Goal: Transaction & Acquisition: Purchase product/service

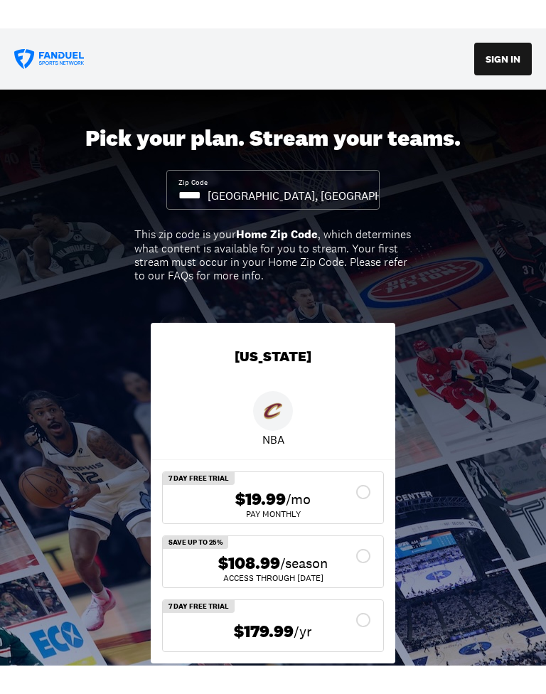
scroll to position [38, 0]
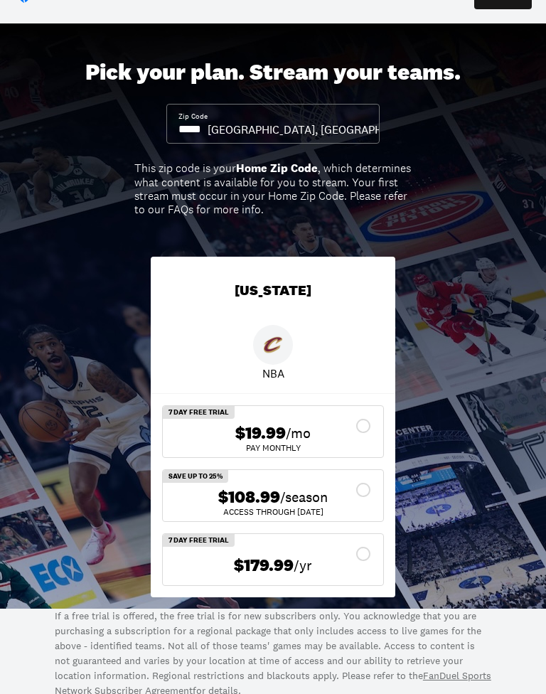
click at [359, 487] on div "$108.99 /season" at bounding box center [273, 497] width 198 height 21
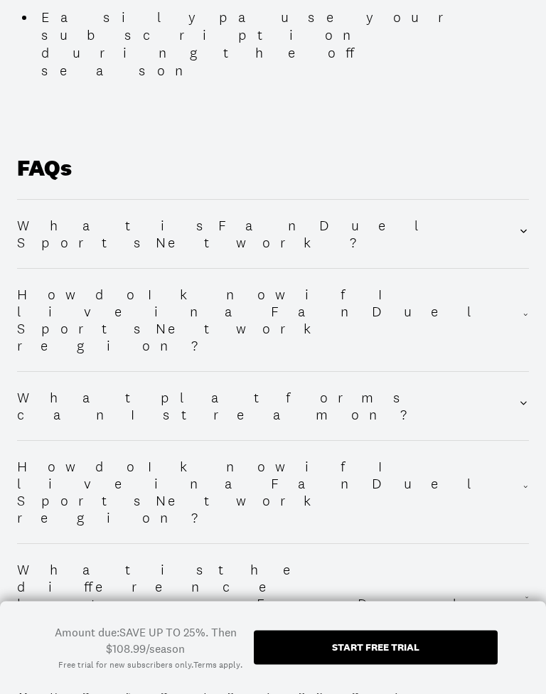
scroll to position [2450, 0]
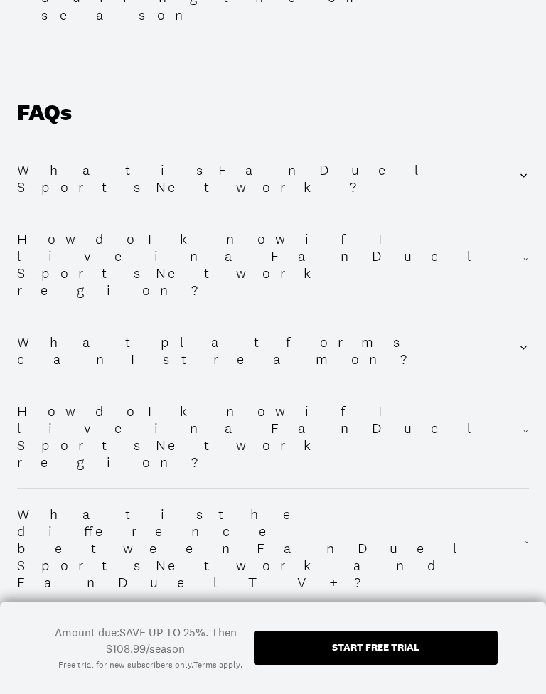
click at [338, 636] on div "Start free trial" at bounding box center [375, 647] width 87 height 10
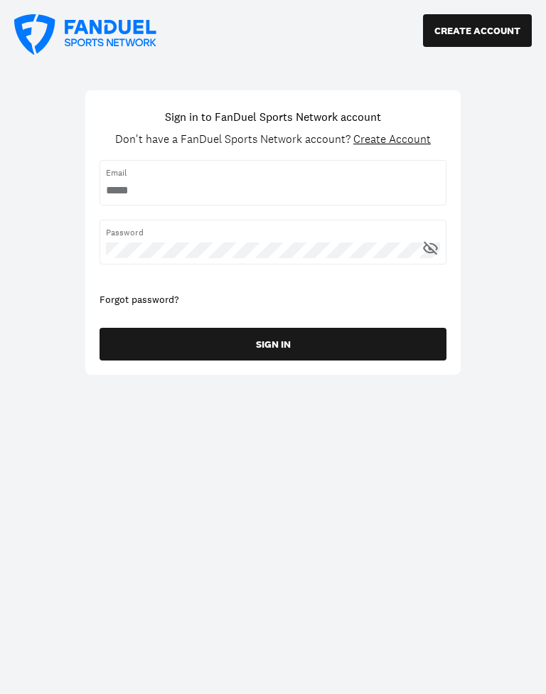
click at [138, 198] on input "username" at bounding box center [273, 191] width 334 height 16
type input "**********"
click at [153, 304] on div "Forgot password?" at bounding box center [272, 300] width 347 height 14
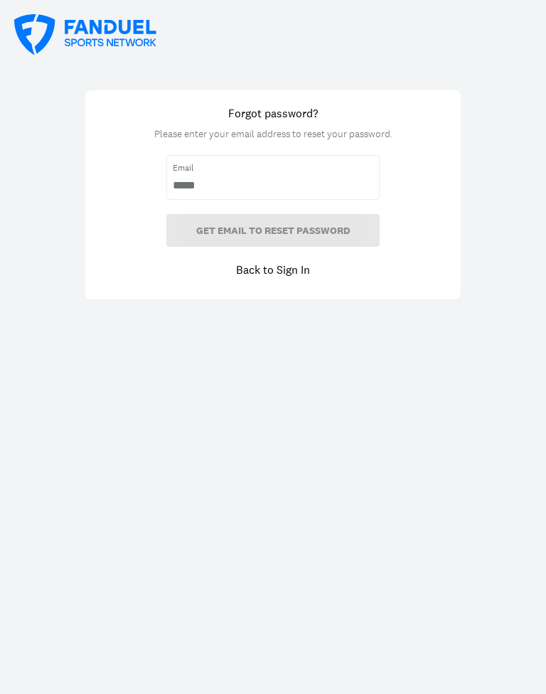
click at [170, 302] on div "Forgot password? Please enter your email address to reset your password. Email …" at bounding box center [273, 347] width 546 height 694
click at [303, 190] on input "email" at bounding box center [273, 186] width 200 height 16
click at [319, 181] on input "email" at bounding box center [273, 186] width 200 height 16
click at [304, 190] on input "email" at bounding box center [273, 186] width 200 height 16
click at [273, 189] on input "email" at bounding box center [273, 186] width 200 height 16
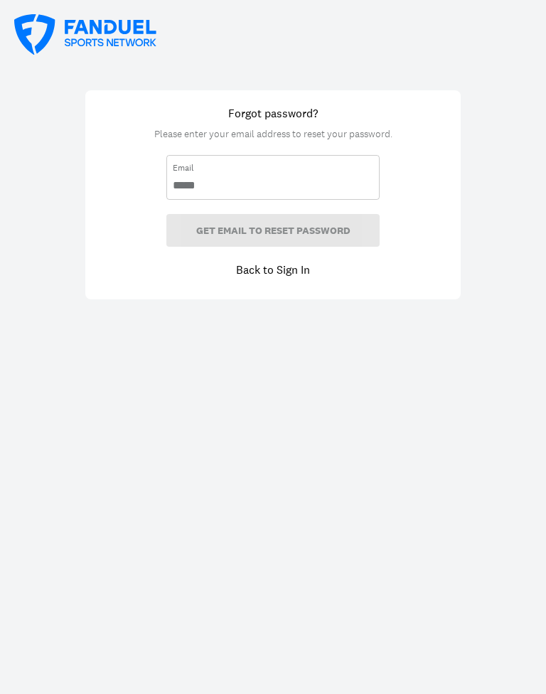
click at [335, 190] on input "email" at bounding box center [273, 186] width 200 height 16
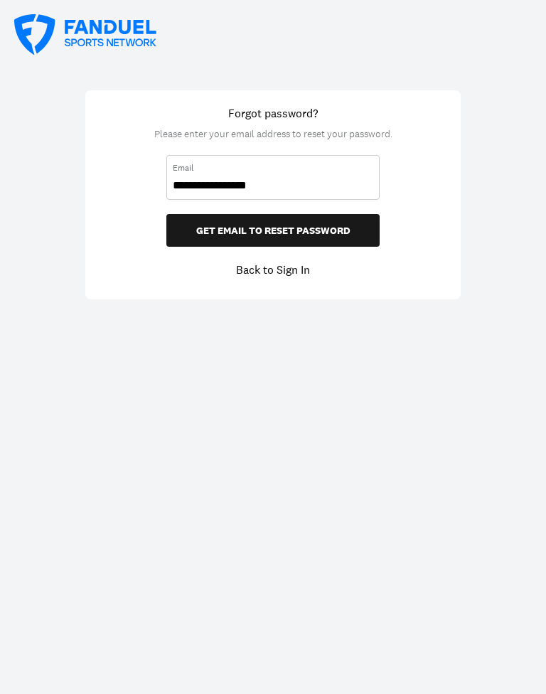
click at [302, 192] on input "**********" at bounding box center [273, 186] width 200 height 16
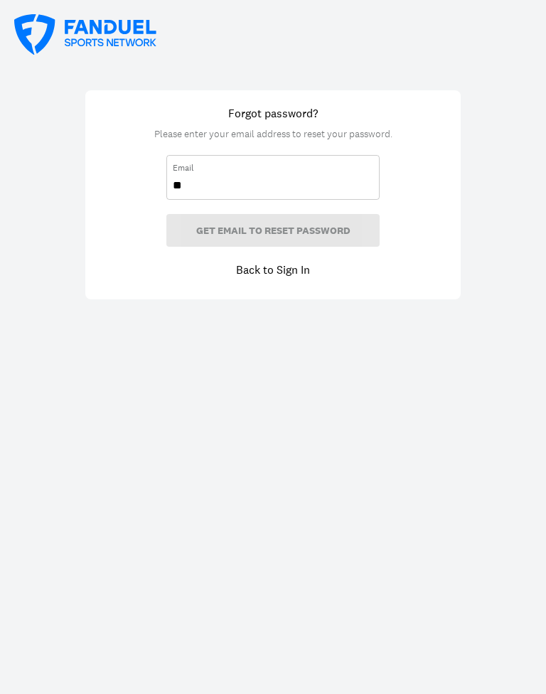
type input "*"
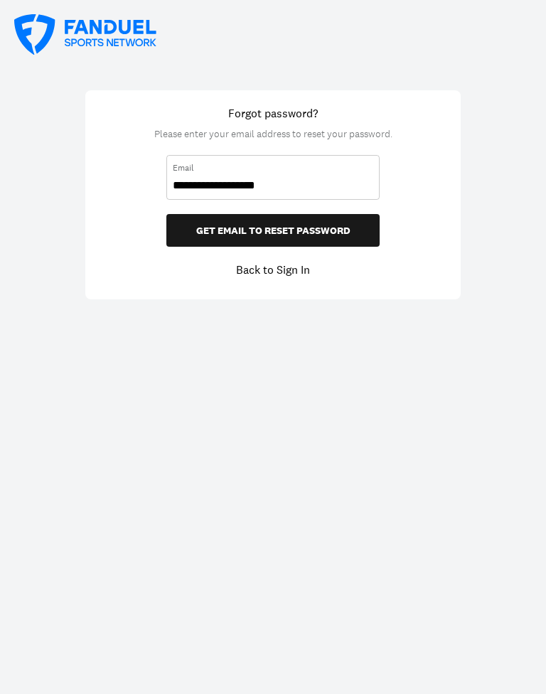
type input "**********"
click at [347, 232] on button "GET EMAIL TO RESET PASSWORD" at bounding box center [272, 230] width 213 height 33
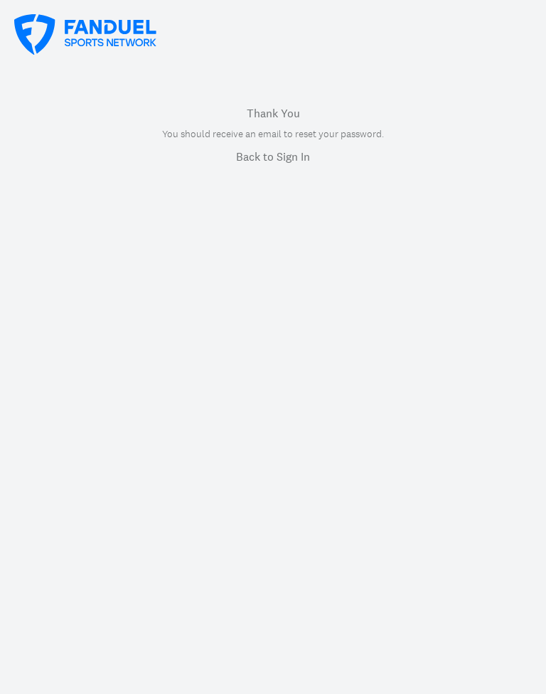
click at [267, 162] on link "Back to Sign In" at bounding box center [273, 156] width 74 height 17
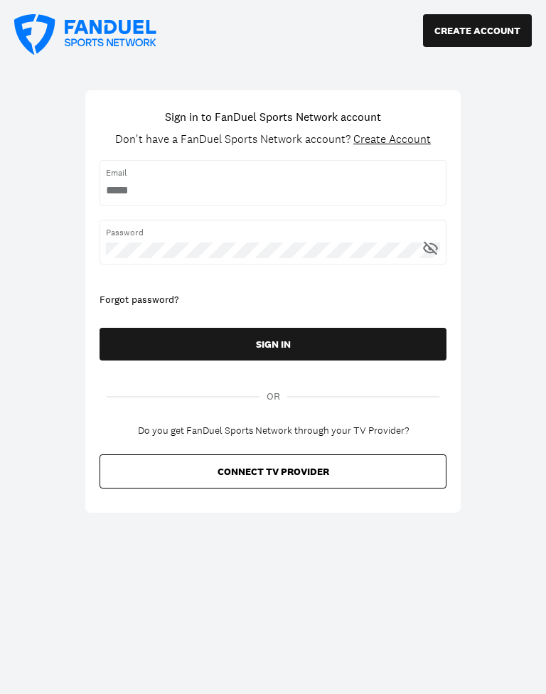
click at [268, 166] on div "Email" at bounding box center [272, 182] width 347 height 45
click at [139, 197] on input "username" at bounding box center [273, 191] width 334 height 16
click at [486, 239] on div "CREATE ACCOUNT Sign in to FanDuel Sports Network account Don't have a FanDuel S…" at bounding box center [273, 347] width 546 height 694
click at [144, 190] on input "username" at bounding box center [273, 191] width 334 height 16
click at [457, 179] on div "Sign in to FanDuel Sports Network account Don't have a FanDuel Sports Network a…" at bounding box center [272, 301] width 375 height 422
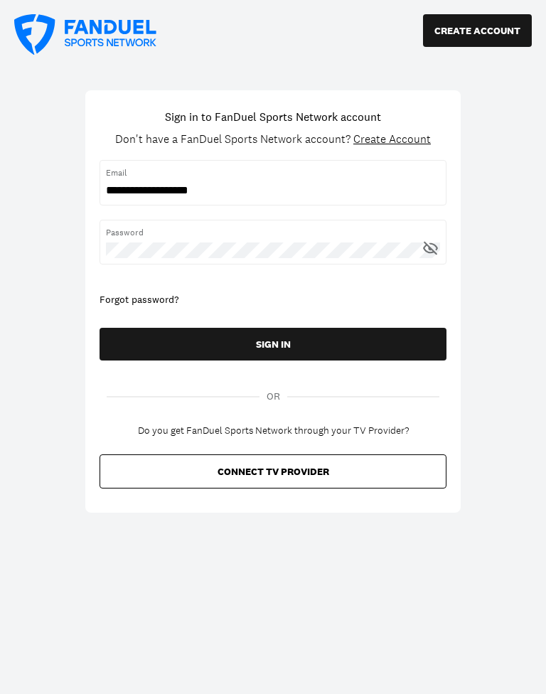
click at [168, 344] on button "SIGN IN" at bounding box center [272, 344] width 347 height 33
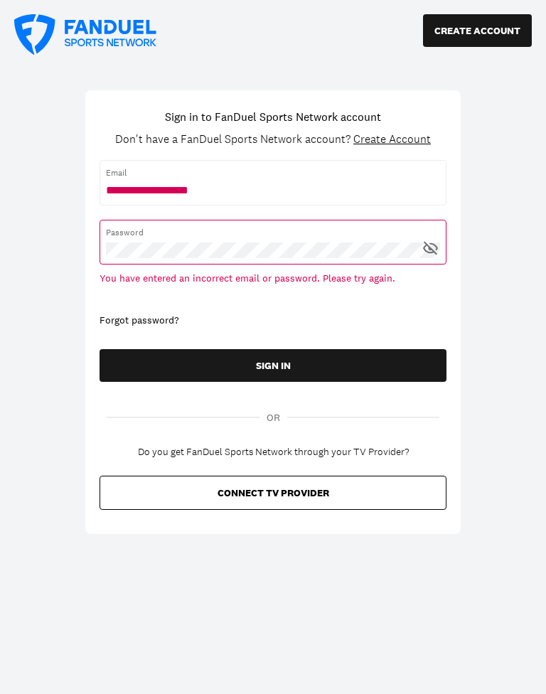
click at [421, 244] on icon at bounding box center [430, 248] width 18 height 18
click at [493, 243] on div "CREATE ACCOUNT Sign in to FanDuel Sports Network account Don't have a FanDuel S…" at bounding box center [273, 347] width 546 height 694
click at [483, 170] on div "CREATE ACCOUNT Sign in to FanDuel Sports Network account Don't have a FanDuel S…" at bounding box center [273, 347] width 546 height 694
click at [490, 288] on div "CREATE ACCOUNT Sign in to FanDuel Sports Network account Don't have a FanDuel S…" at bounding box center [273, 347] width 546 height 694
click at [382, 180] on div "Email" at bounding box center [272, 182] width 347 height 45
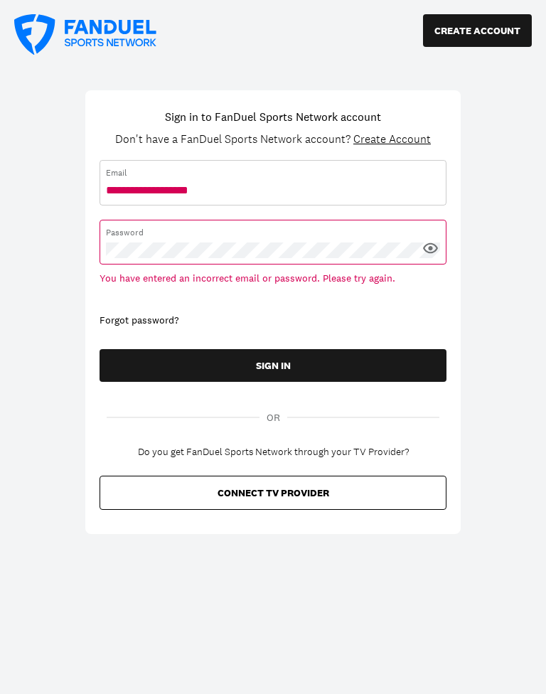
click at [399, 186] on input "username" at bounding box center [273, 191] width 334 height 16
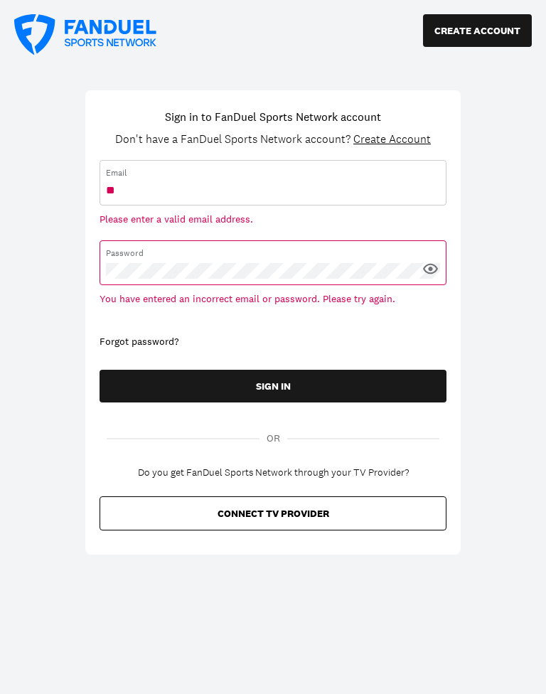
type input "*"
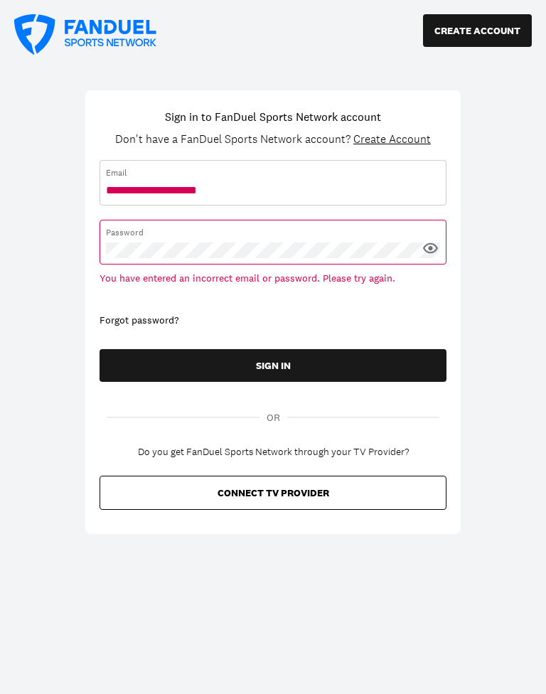
type input "**********"
click at [510, 263] on div "CREATE ACCOUNT Sign in to FanDuel Sports Network account Don't have a FanDuel S…" at bounding box center [273, 347] width 546 height 694
click at [153, 324] on div "Forgot password?" at bounding box center [272, 320] width 347 height 14
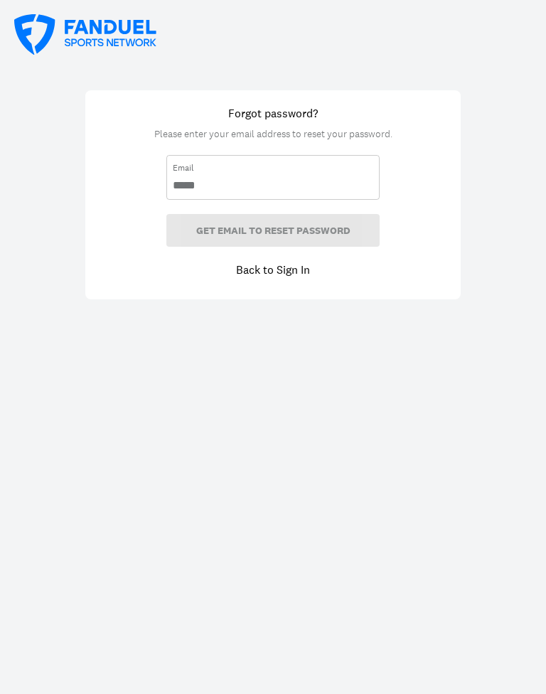
click at [360, 189] on input "email" at bounding box center [273, 186] width 200 height 16
type input "*"
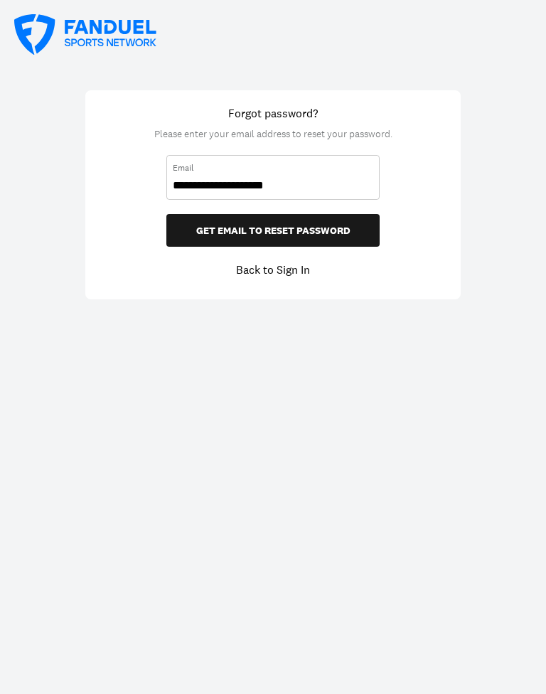
type input "**********"
click at [342, 232] on button "GET EMAIL TO RESET PASSWORD" at bounding box center [272, 230] width 213 height 33
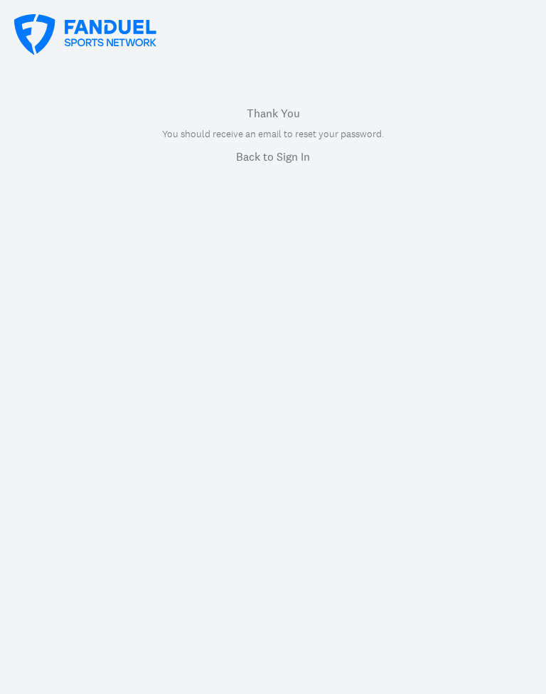
click at [329, 237] on div "Thank You You should receive an email to reset your password. Back to Sign In" at bounding box center [273, 347] width 546 height 694
click at [262, 161] on link "Back to Sign In" at bounding box center [273, 156] width 74 height 17
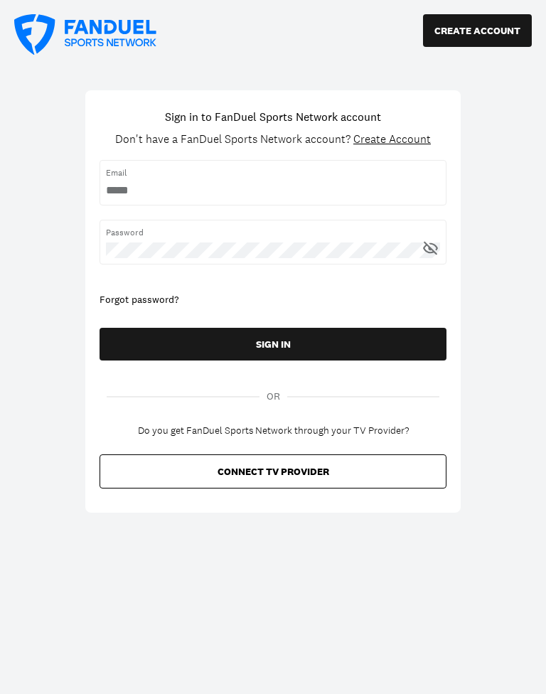
click at [146, 198] on input "username" at bounding box center [273, 191] width 334 height 16
click at [131, 192] on input "username" at bounding box center [273, 191] width 334 height 16
click at [122, 192] on input "username" at bounding box center [273, 191] width 334 height 16
click at [155, 195] on input "username" at bounding box center [273, 191] width 334 height 16
type input "**********"
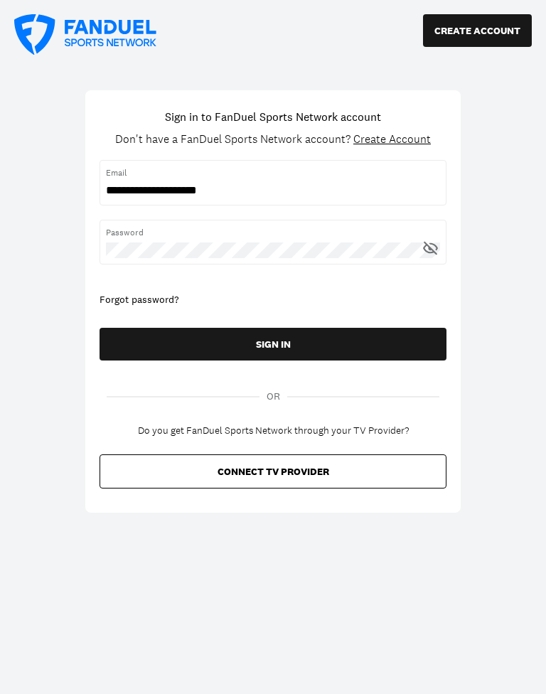
click at [181, 351] on button "SIGN IN" at bounding box center [272, 344] width 347 height 33
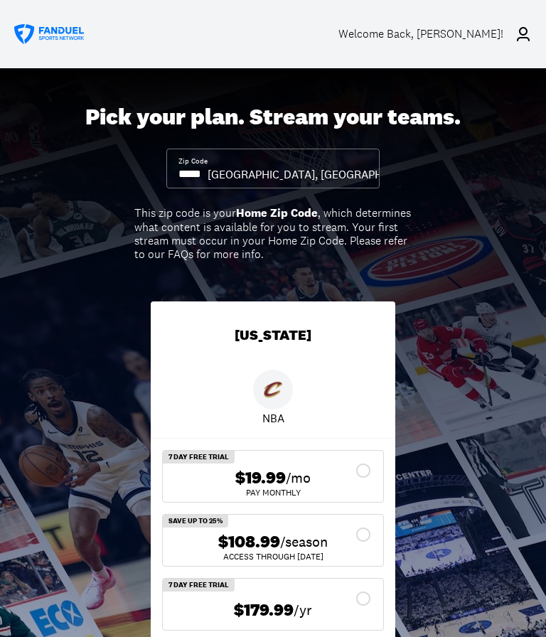
click at [363, 542] on div "$108.99 /season" at bounding box center [273, 542] width 198 height 21
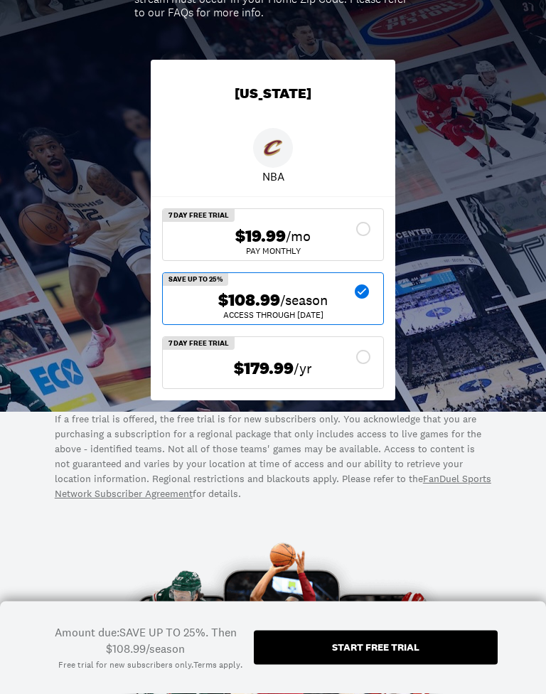
scroll to position [242, 0]
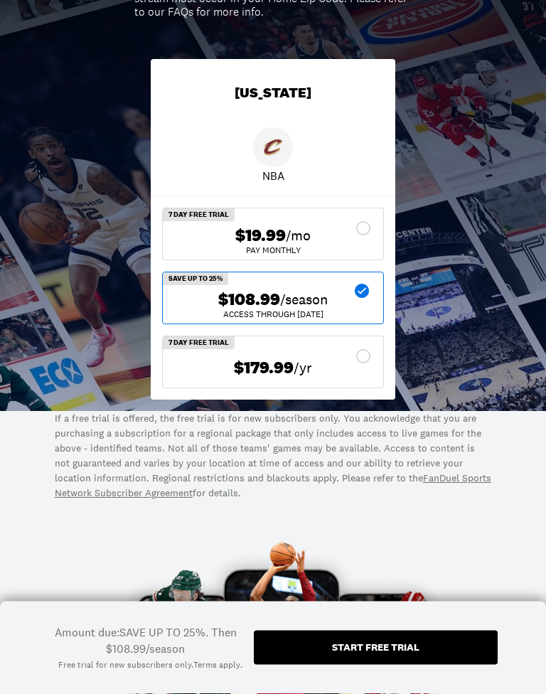
click at [367, 636] on div "Start free trial" at bounding box center [375, 647] width 87 height 10
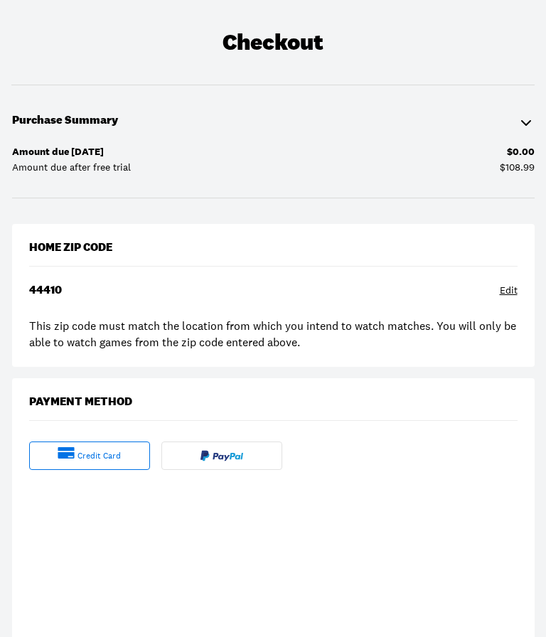
scroll to position [50, 0]
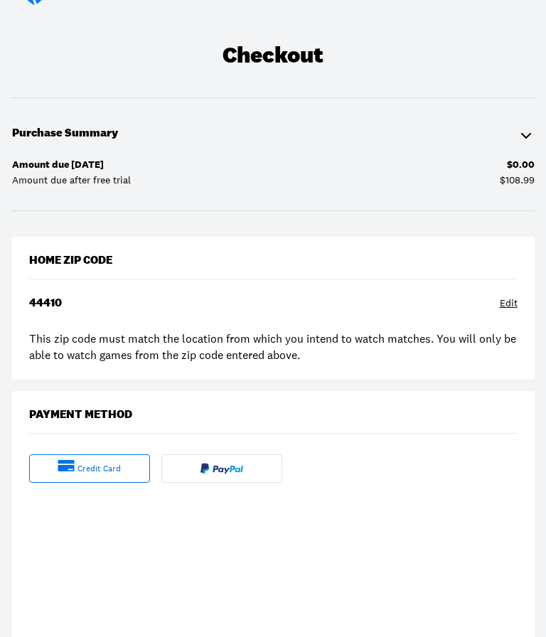
click at [55, 473] on div "credit card" at bounding box center [89, 468] width 121 height 28
click at [75, 466] on div "credit card" at bounding box center [89, 468] width 121 height 28
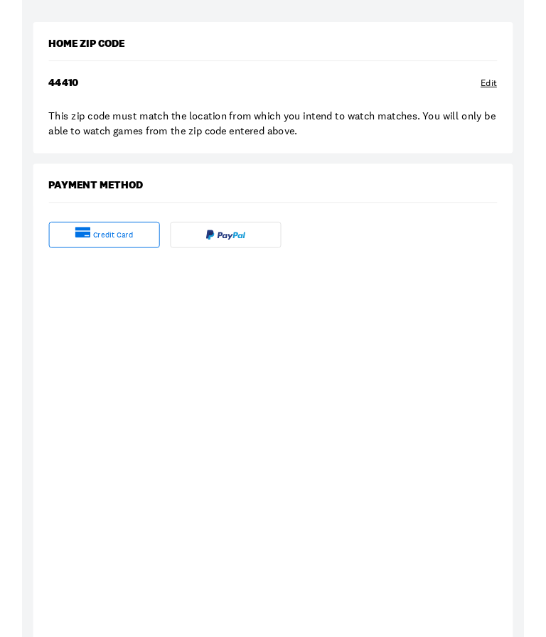
scroll to position [262, 0]
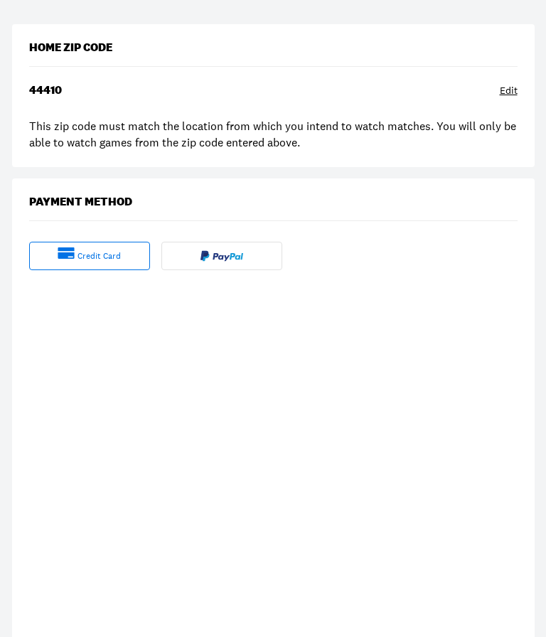
click at [27, 522] on div "credit card" at bounding box center [273, 465] width 522 height 446
click at [18, 524] on div "credit card" at bounding box center [273, 465] width 522 height 446
click at [27, 533] on div "credit card" at bounding box center [273, 465] width 522 height 446
click at [26, 533] on div "credit card" at bounding box center [273, 465] width 522 height 446
click at [19, 532] on div "credit card" at bounding box center [273, 465] width 522 height 446
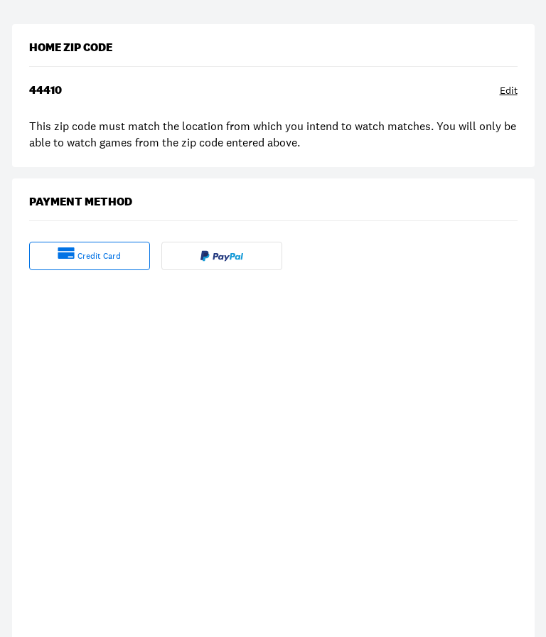
click at [26, 529] on div "credit card" at bounding box center [273, 465] width 522 height 446
click at [25, 533] on div "credit card" at bounding box center [273, 465] width 522 height 446
click at [21, 527] on div "credit card" at bounding box center [273, 465] width 522 height 446
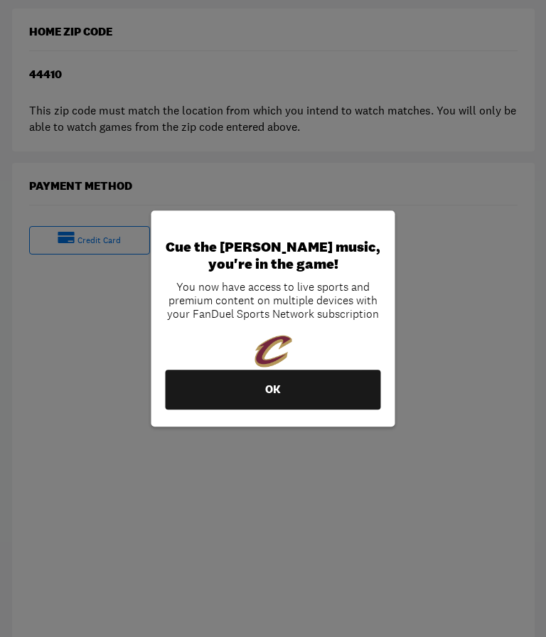
click at [321, 394] on button "OK" at bounding box center [273, 390] width 215 height 40
